Goal: Task Accomplishment & Management: Manage account settings

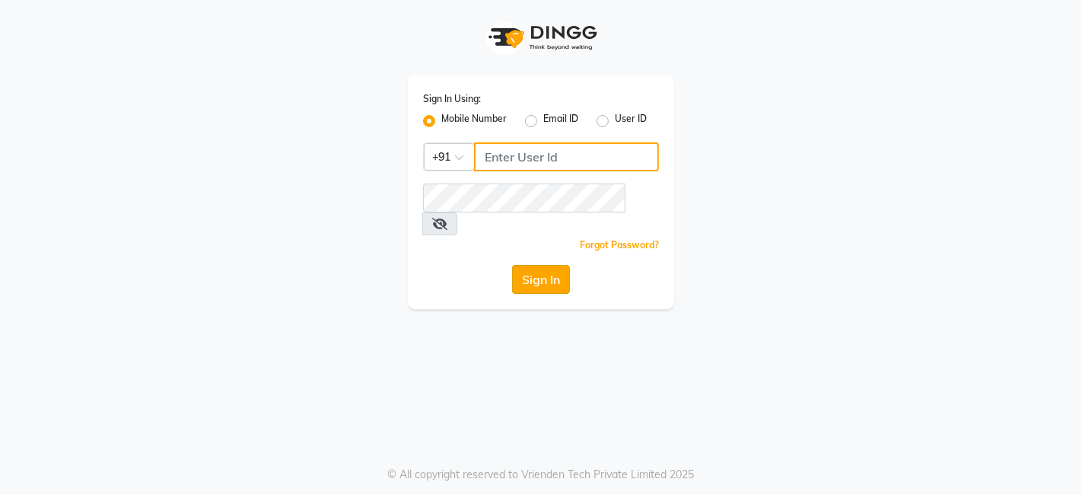
type input "9699483545"
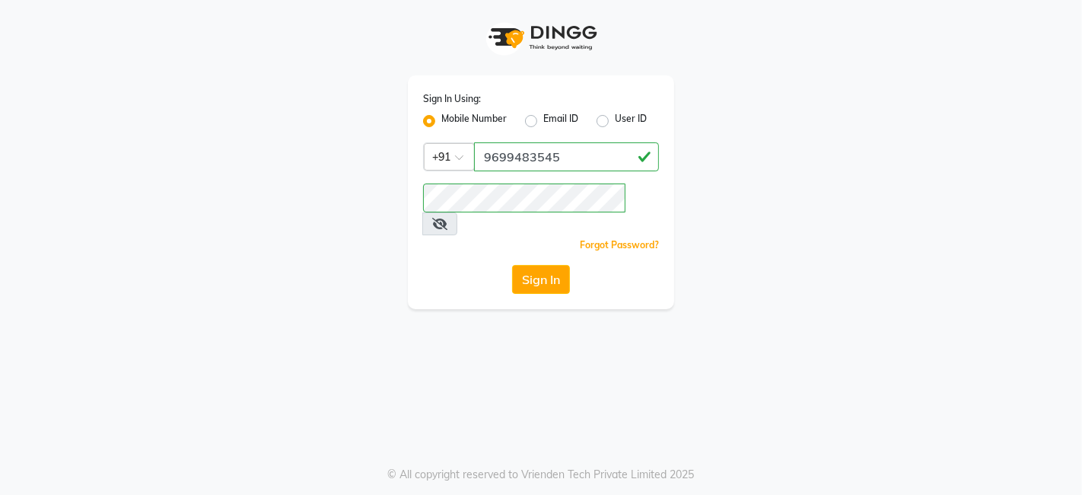
click at [534, 265] on button "Sign In" at bounding box center [541, 279] width 58 height 29
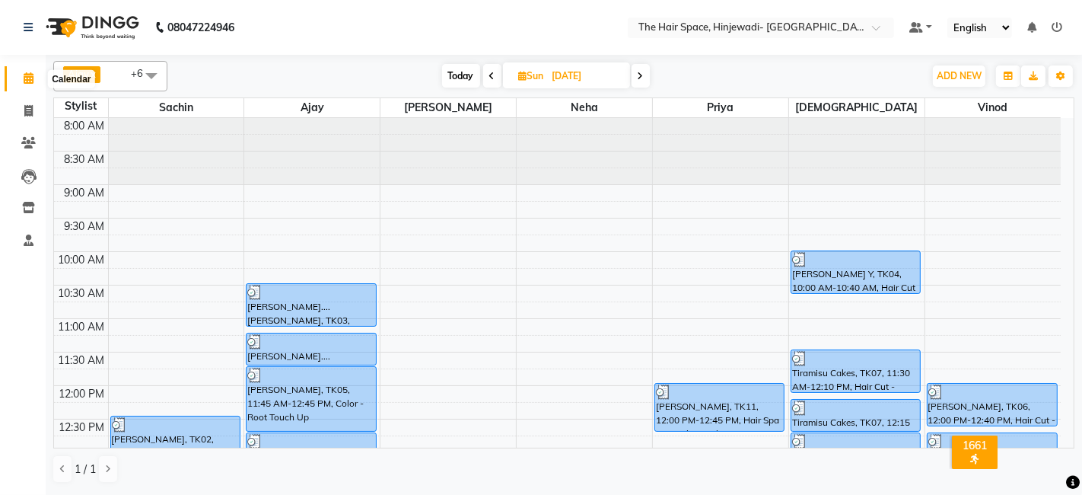
click at [33, 71] on span at bounding box center [28, 79] width 27 height 18
click at [33, 77] on span at bounding box center [28, 79] width 27 height 18
click at [30, 78] on icon at bounding box center [29, 77] width 10 height 11
click at [24, 70] on span at bounding box center [28, 79] width 27 height 18
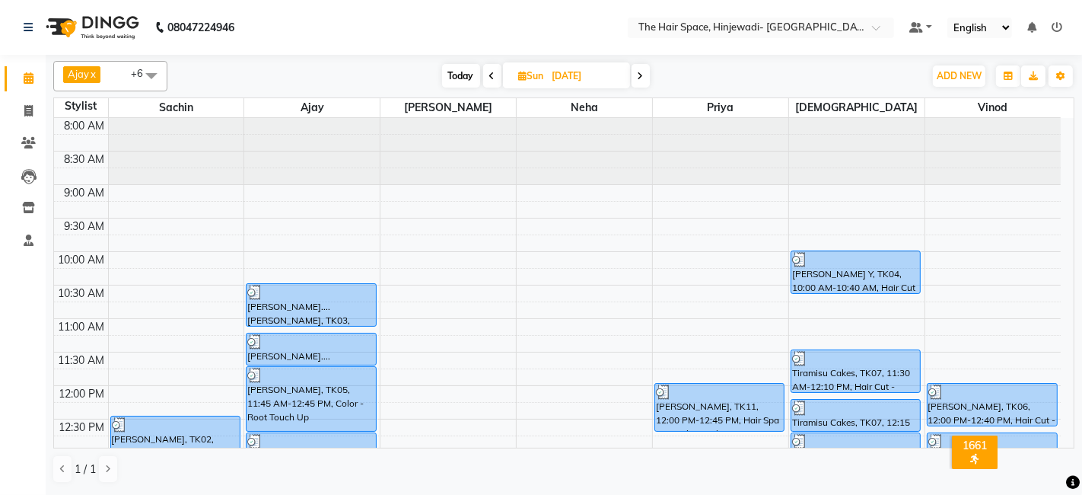
click at [23, 67] on link "Calendar" at bounding box center [23, 78] width 37 height 25
click at [639, 75] on icon at bounding box center [641, 76] width 6 height 9
type input "[DATE]"
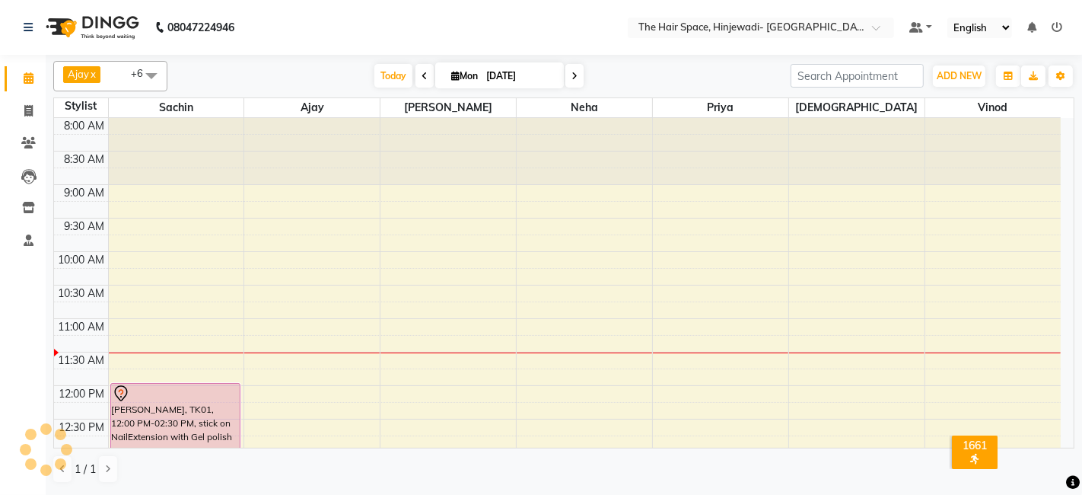
scroll to position [199, 0]
